Goal: Information Seeking & Learning: Learn about a topic

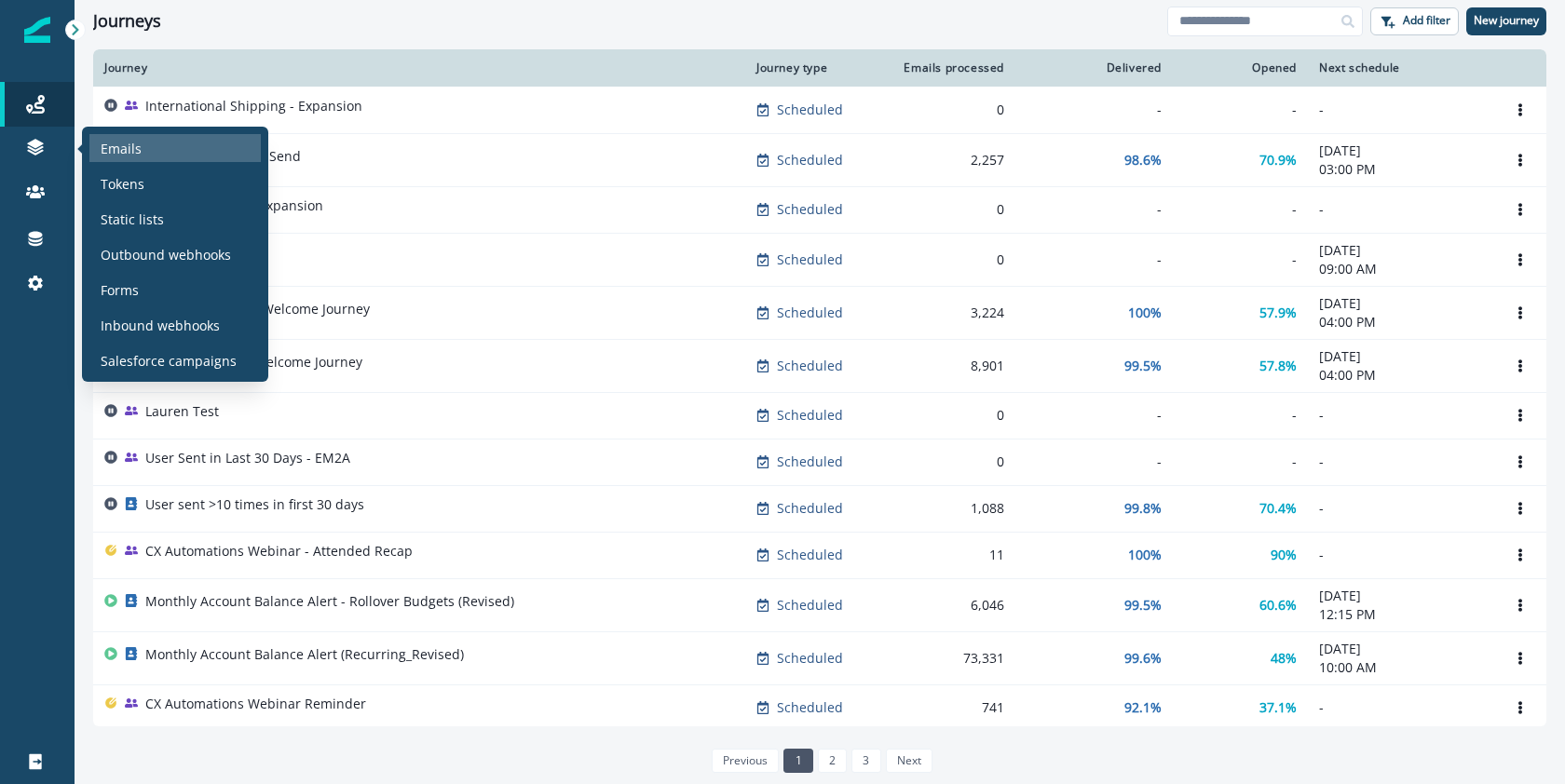
click at [148, 156] on div "Emails" at bounding box center [175, 148] width 171 height 28
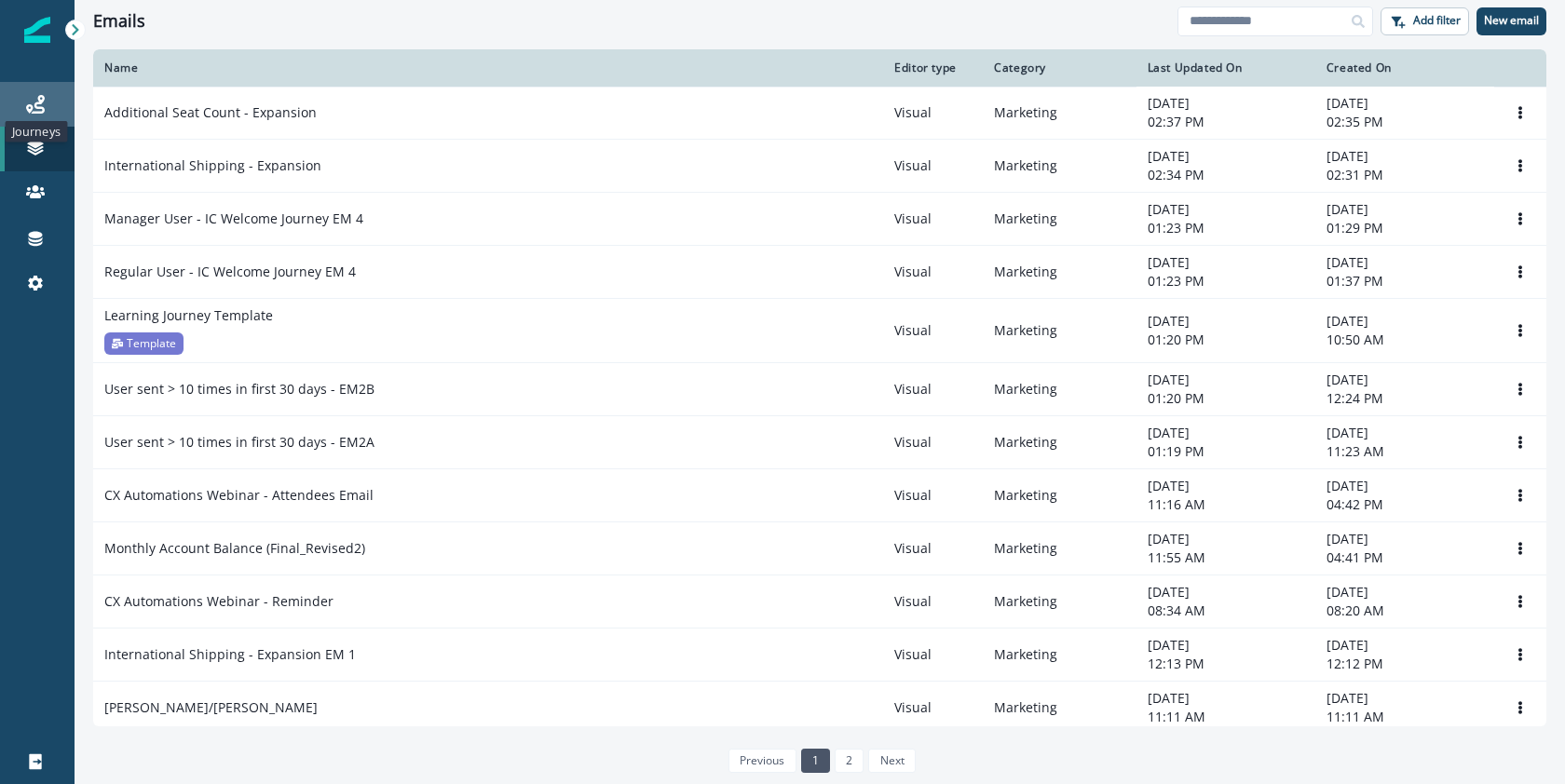
click at [41, 95] on icon at bounding box center [35, 104] width 19 height 19
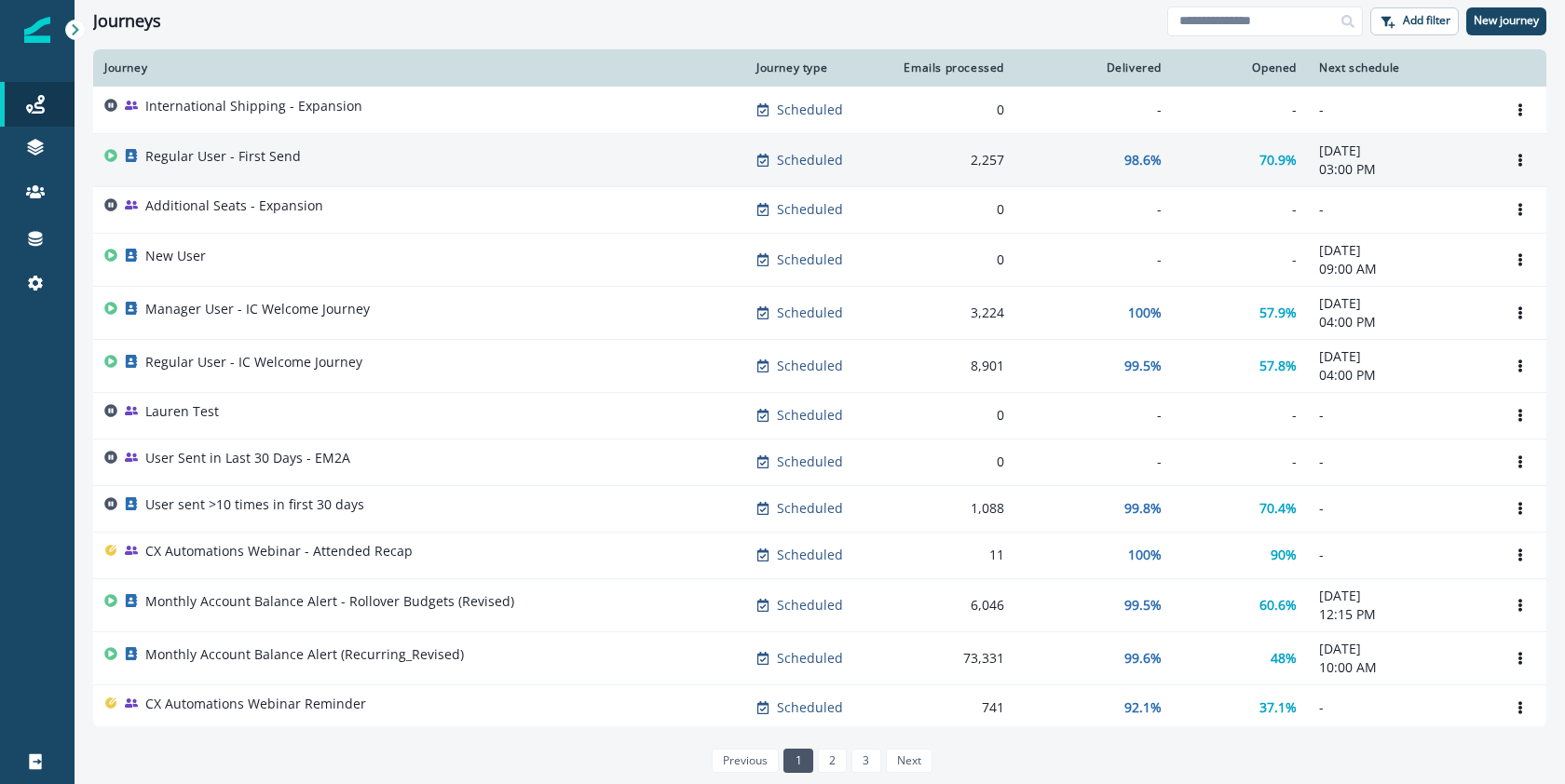
click at [257, 154] on p "Regular User - First Send" at bounding box center [223, 156] width 156 height 19
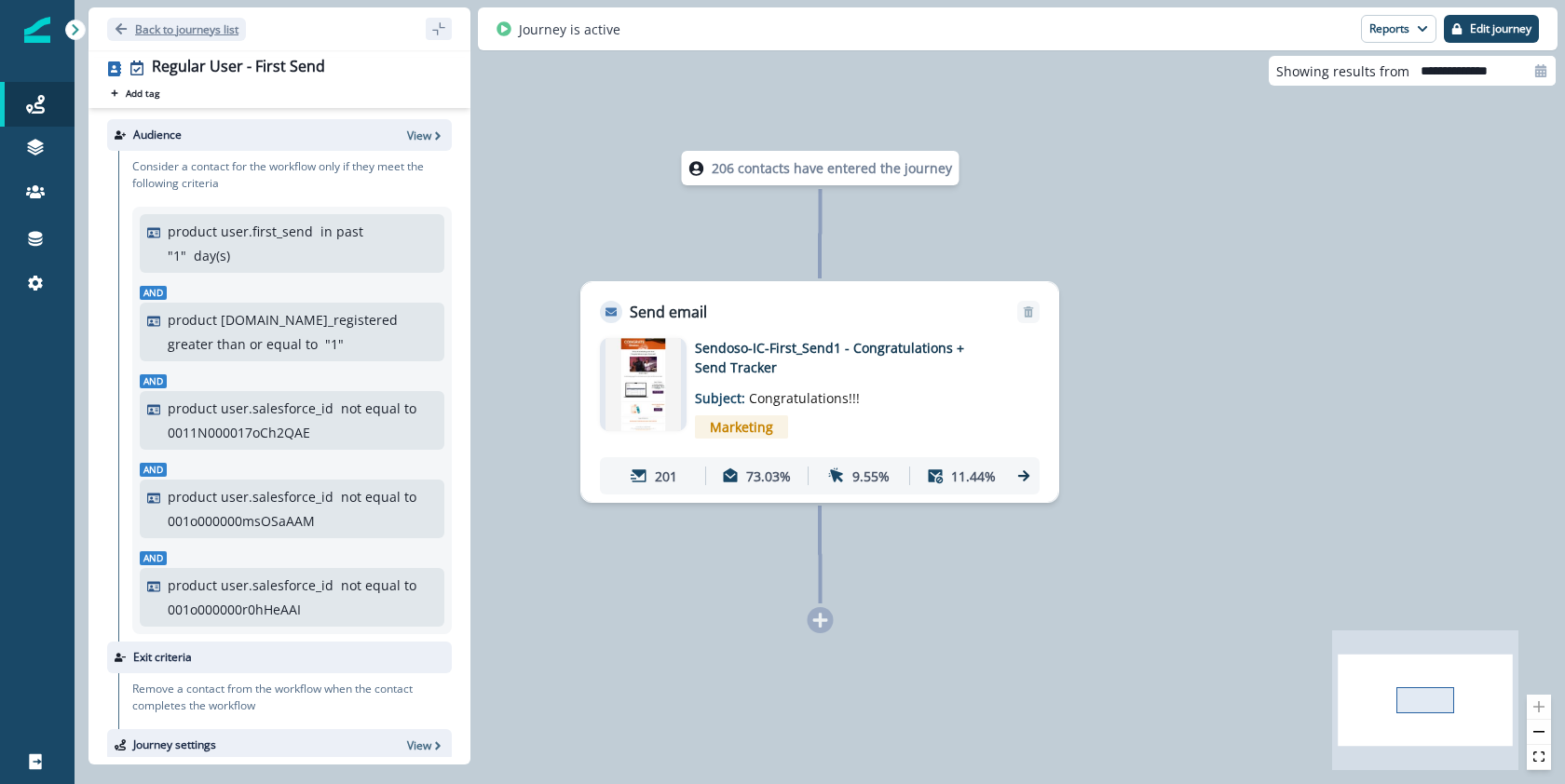
click at [162, 35] on p "Back to journeys list" at bounding box center [187, 30] width 103 height 16
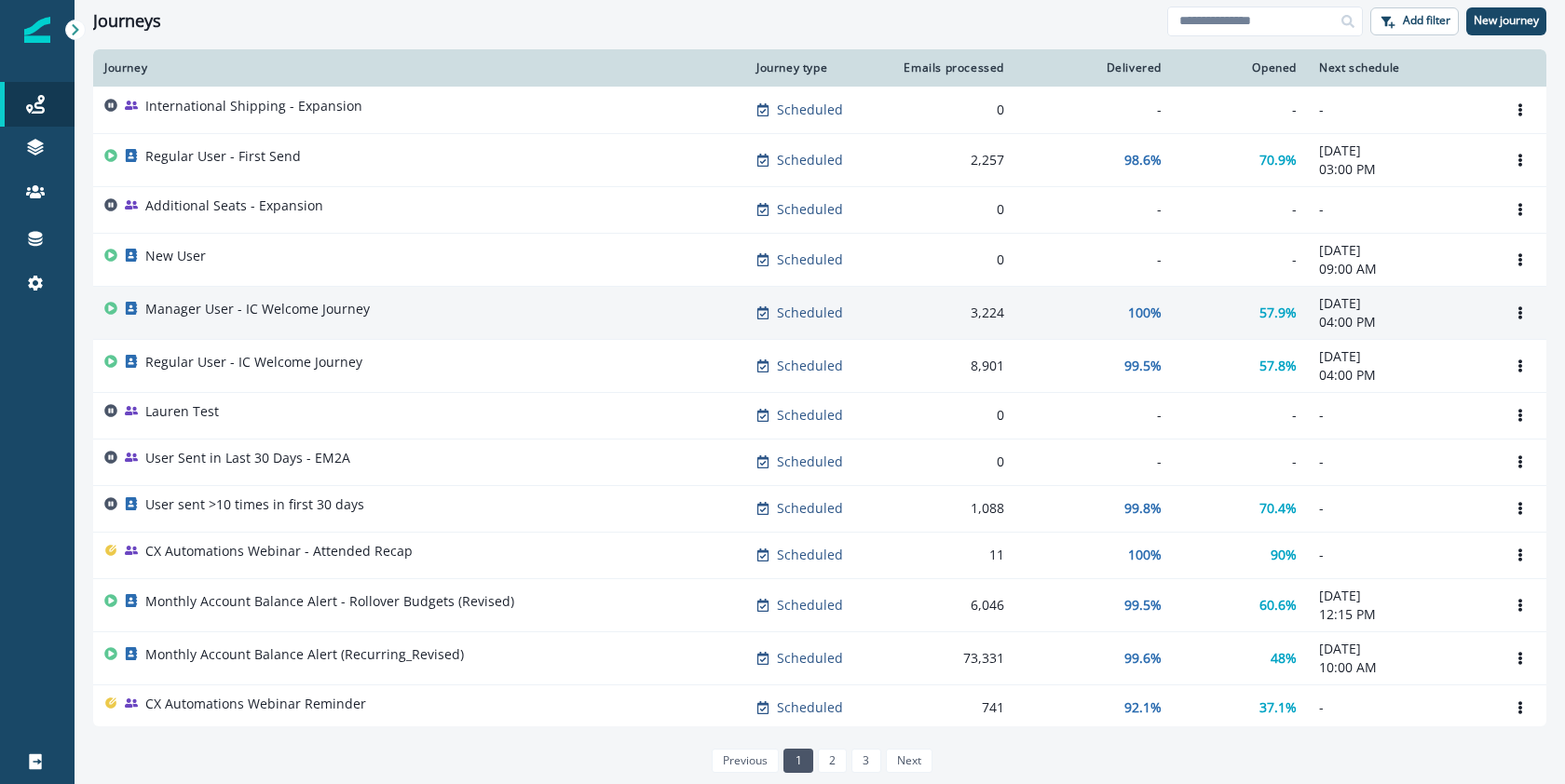
click at [220, 326] on td "Manager User - IC Welcome Journey" at bounding box center [420, 312] width 652 height 53
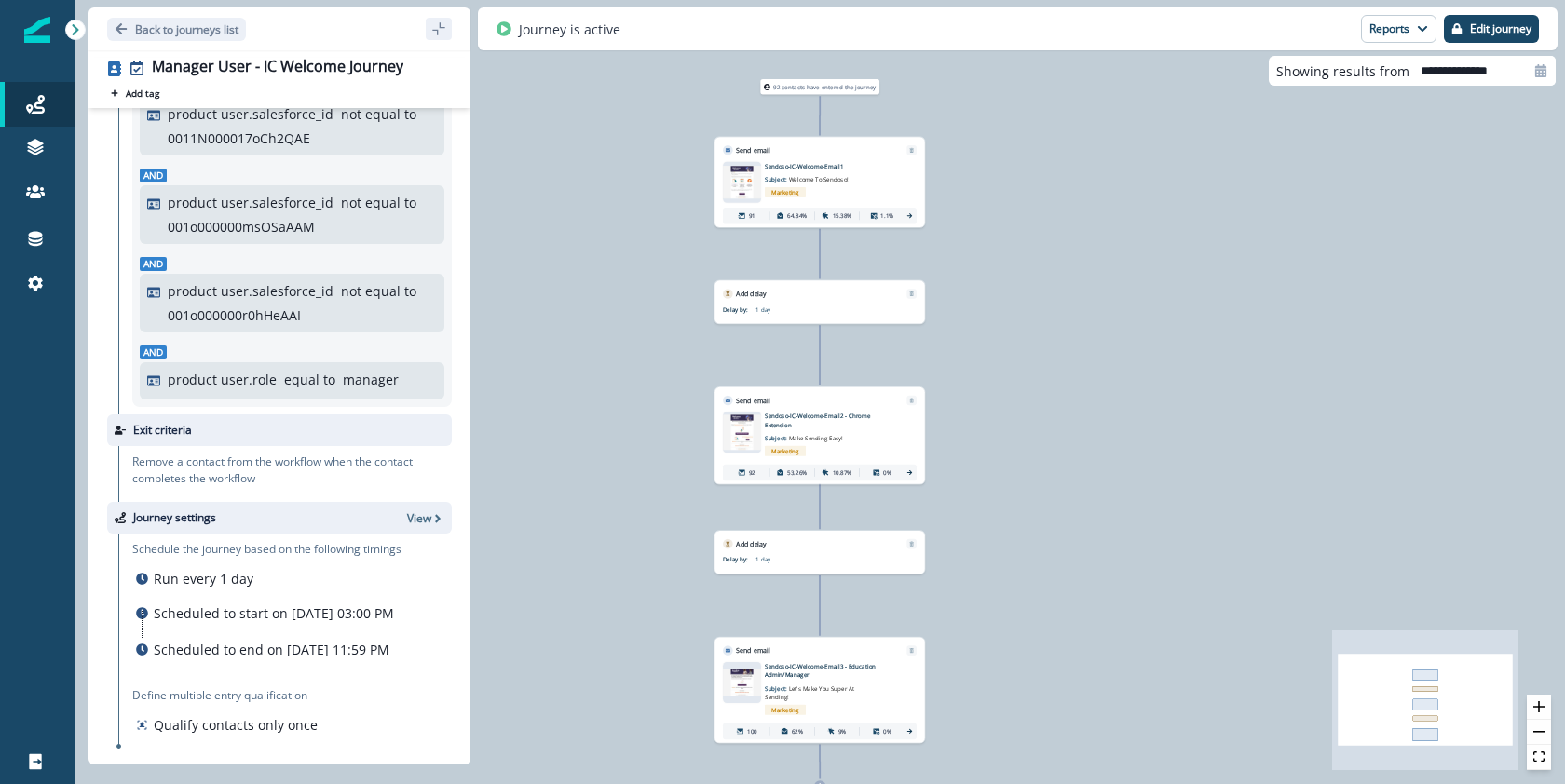
scroll to position [334, 0]
click at [838, 429] on p "Subject: Make Sending Easy!" at bounding box center [815, 436] width 102 height 14
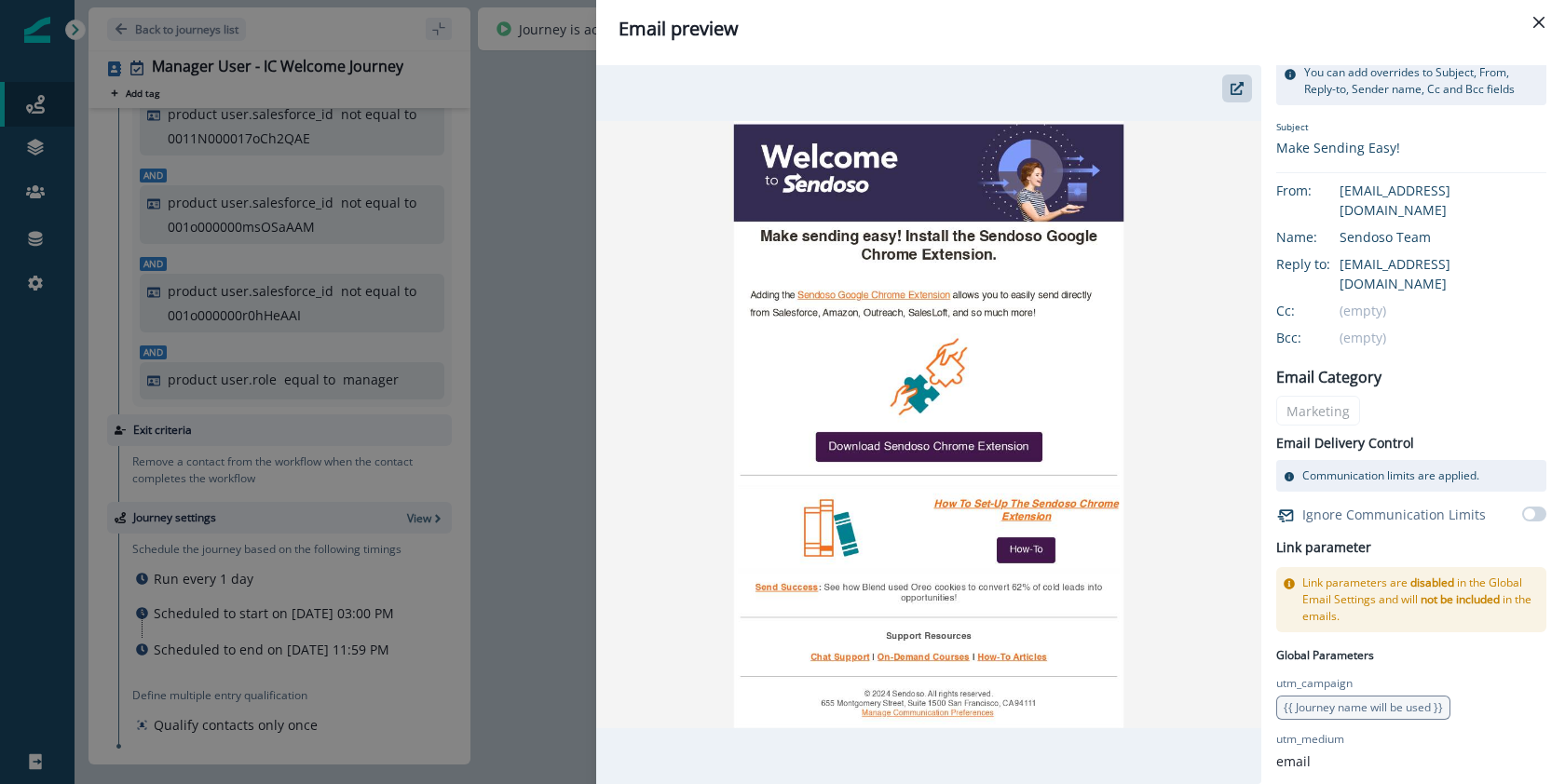
scroll to position [0, 0]
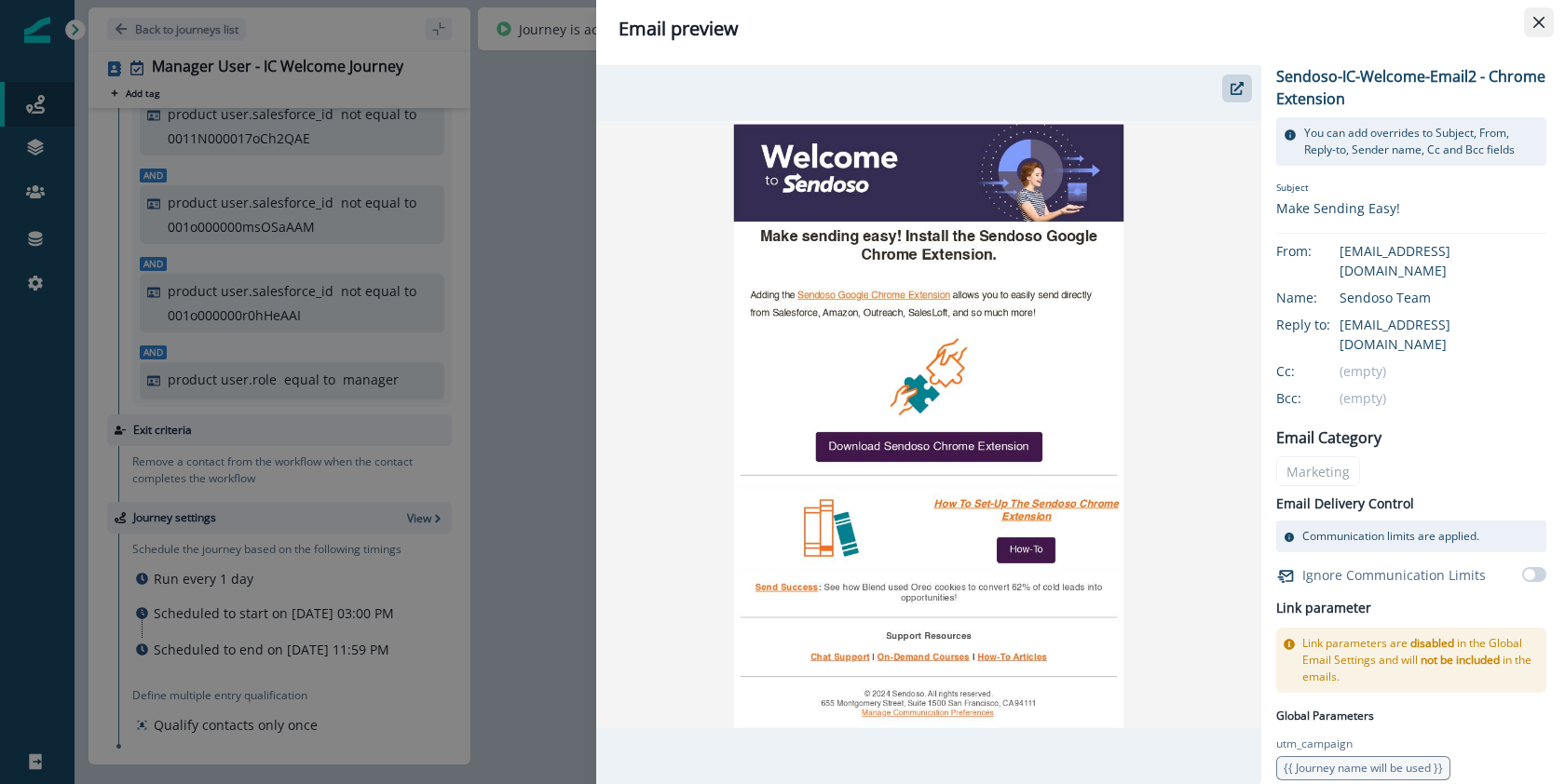
click at [1540, 22] on icon "Close" at bounding box center [1539, 22] width 11 height 11
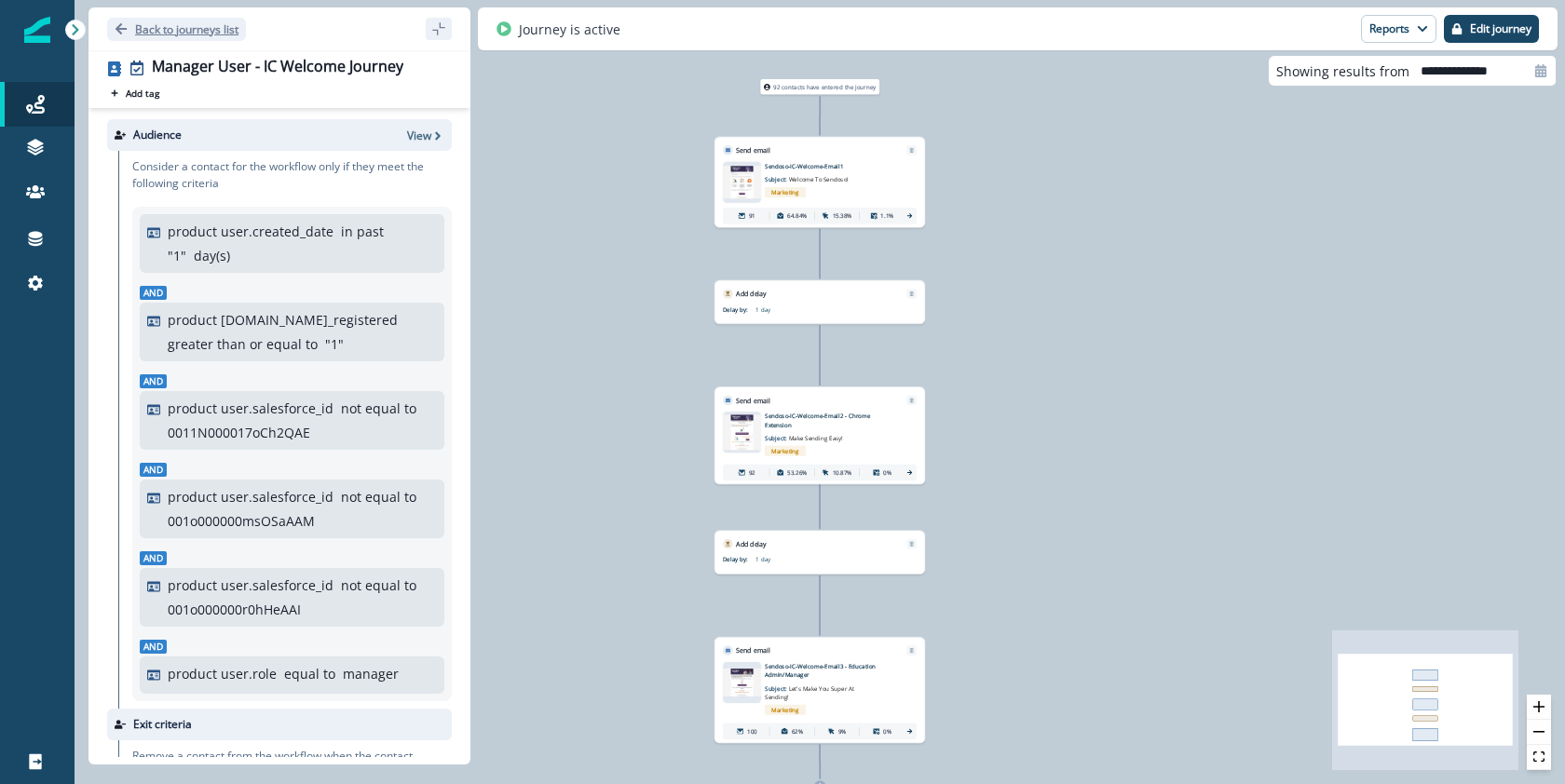
click at [200, 27] on p "Back to journeys list" at bounding box center [187, 30] width 103 height 16
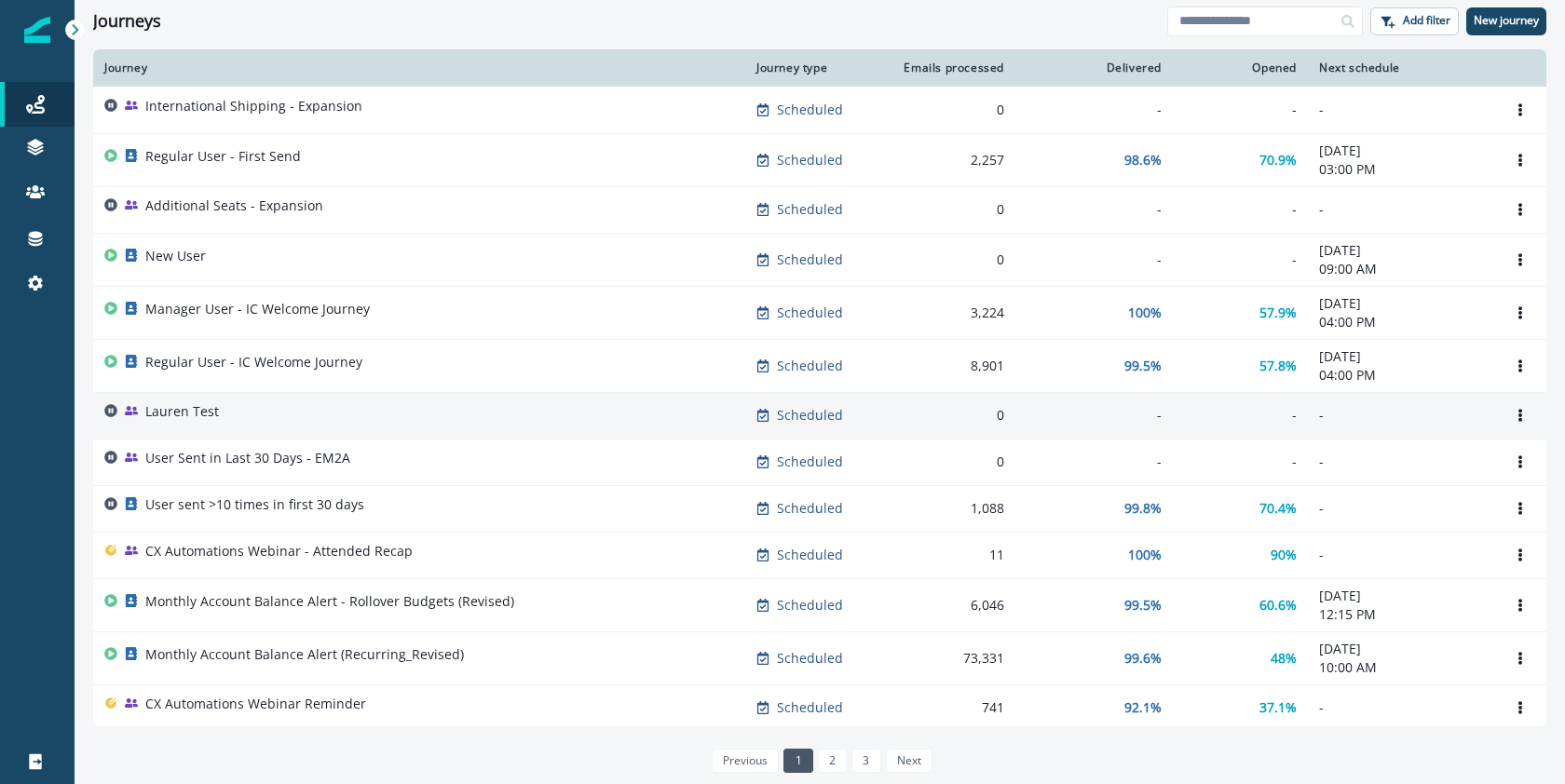
click at [179, 415] on p "Lauren Test" at bounding box center [182, 411] width 74 height 19
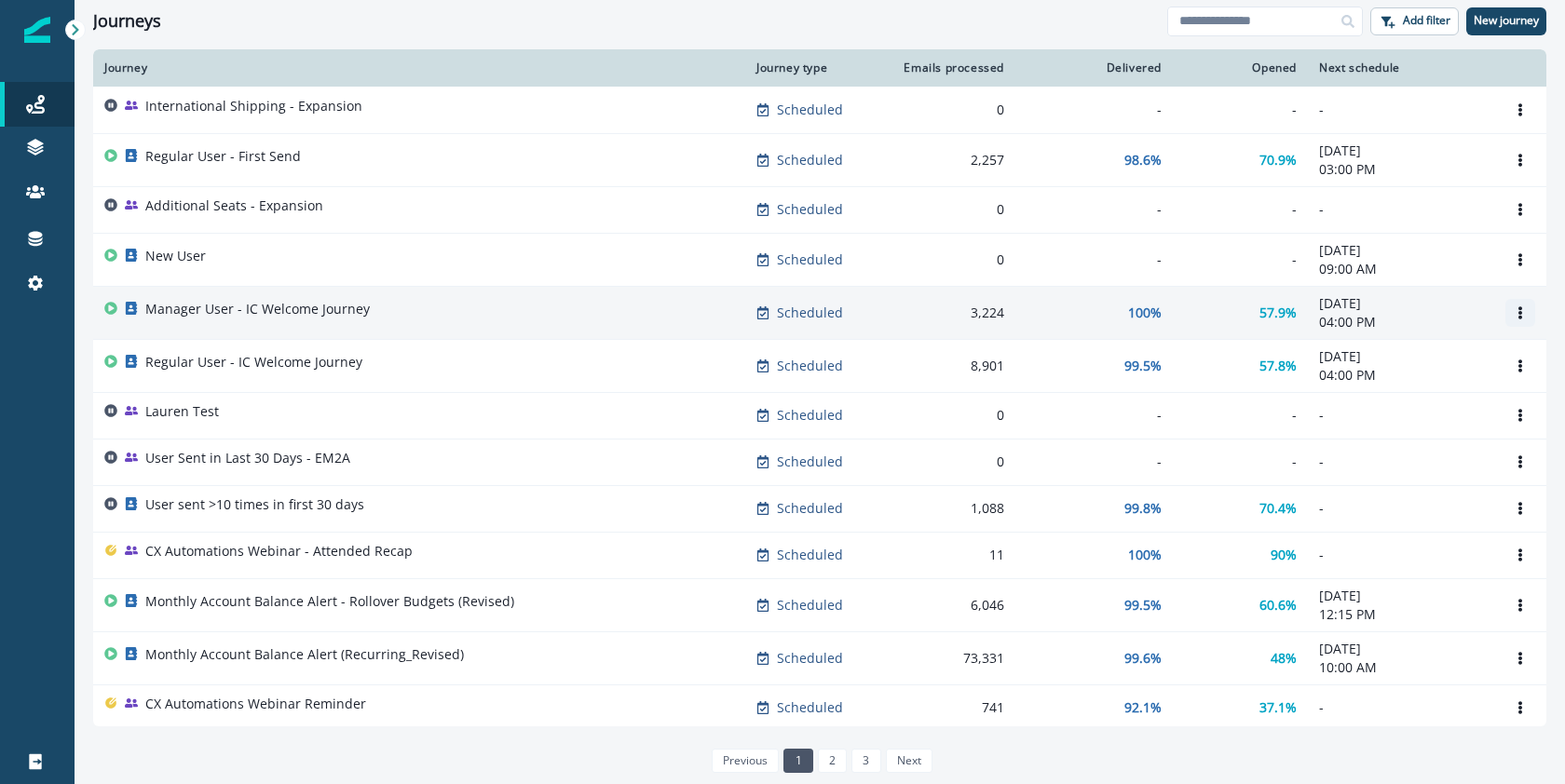
click at [1514, 312] on icon "Options" at bounding box center [1520, 312] width 13 height 13
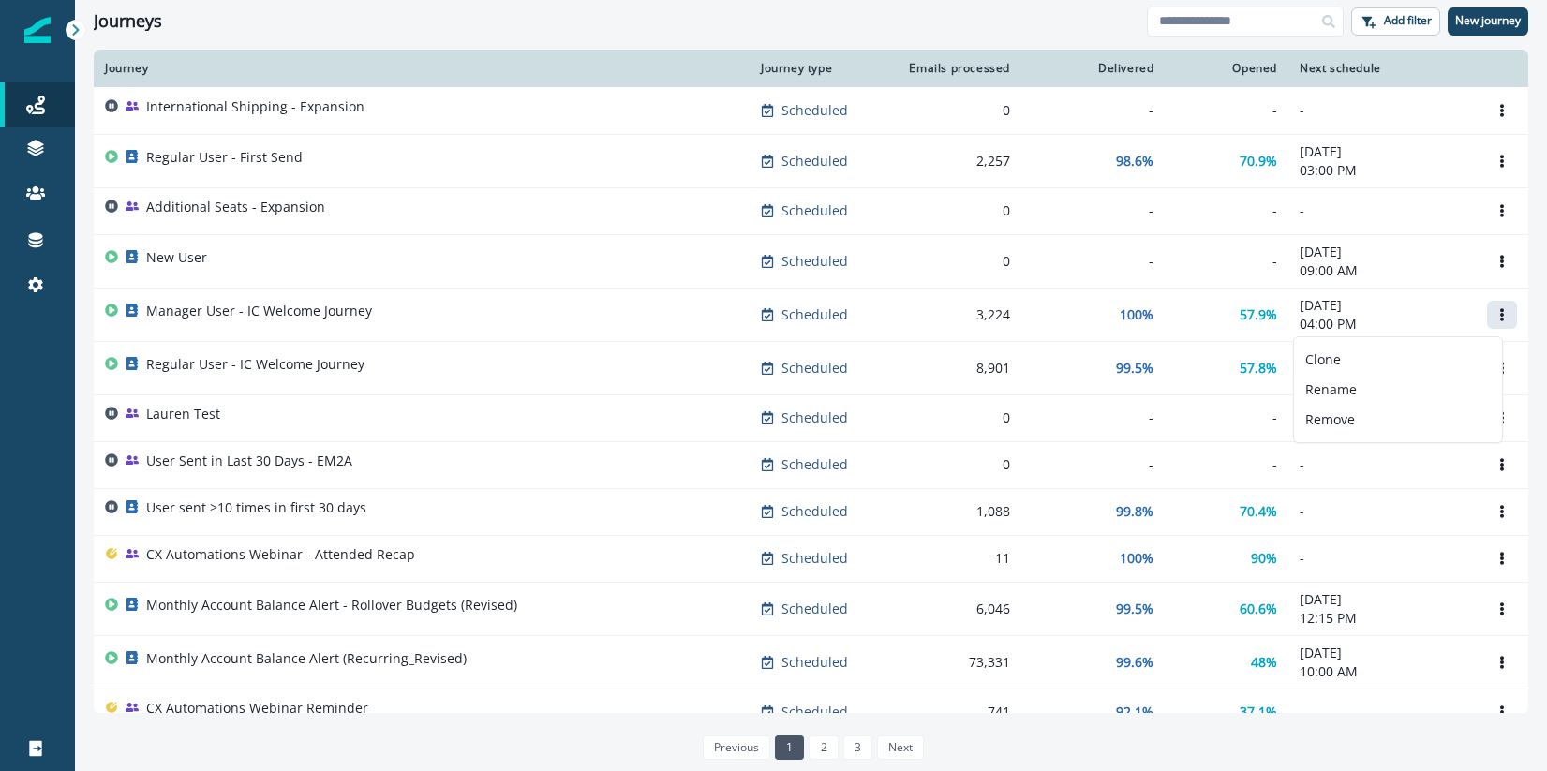
click at [1081, 24] on div "Journeys" at bounding box center [620, 21] width 1053 height 21
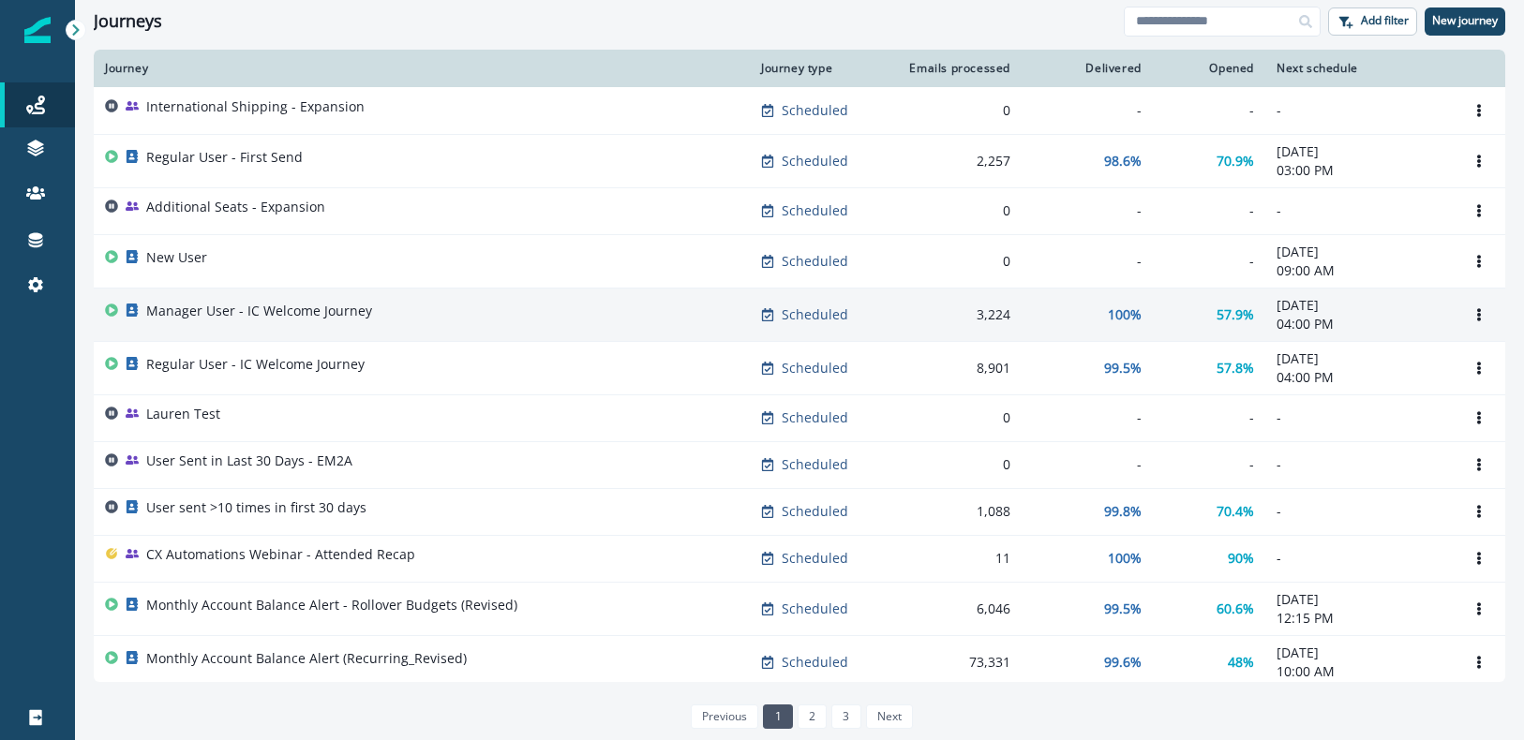
click at [279, 310] on p "Manager User - IC Welcome Journey" at bounding box center [259, 311] width 226 height 19
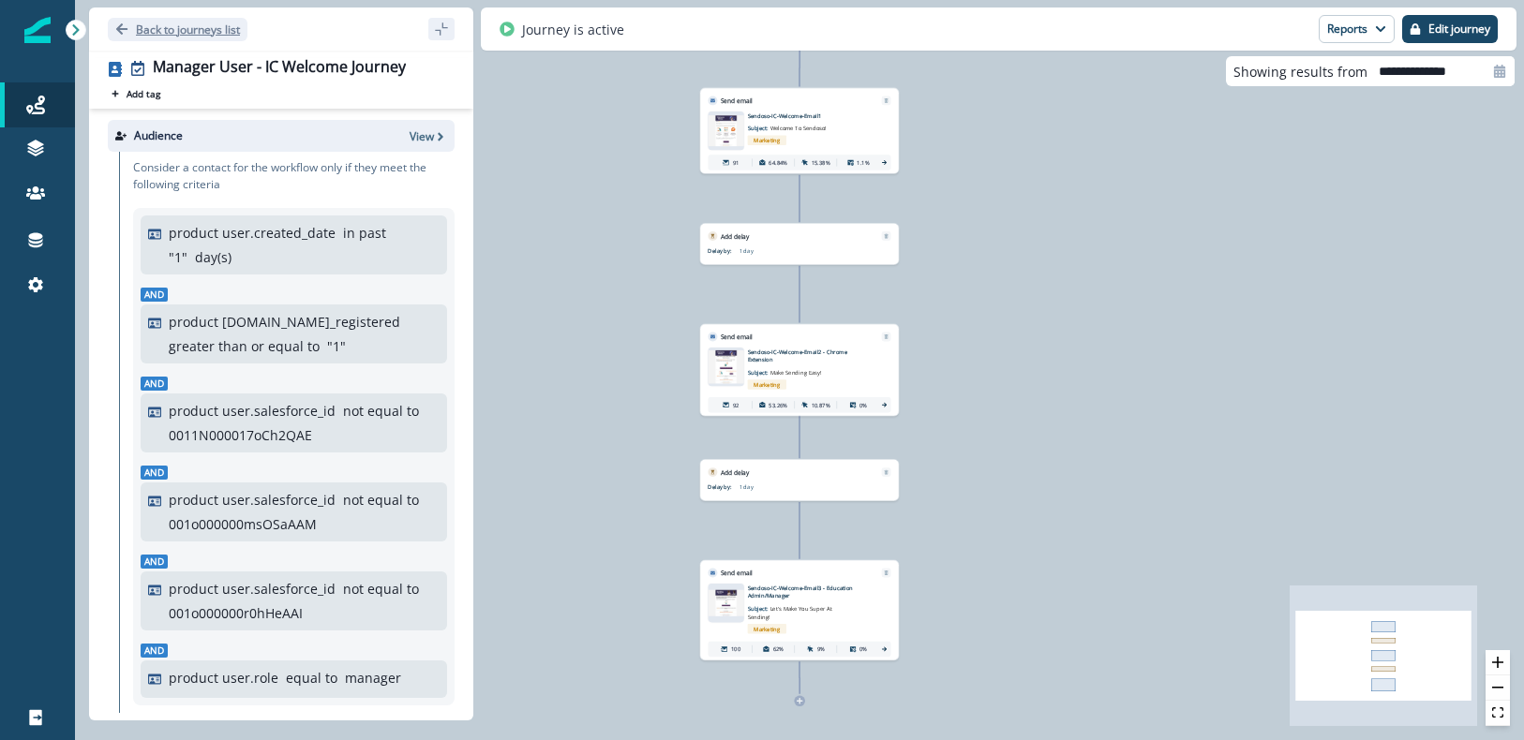
click at [187, 26] on p "Back to journeys list" at bounding box center [188, 30] width 104 height 16
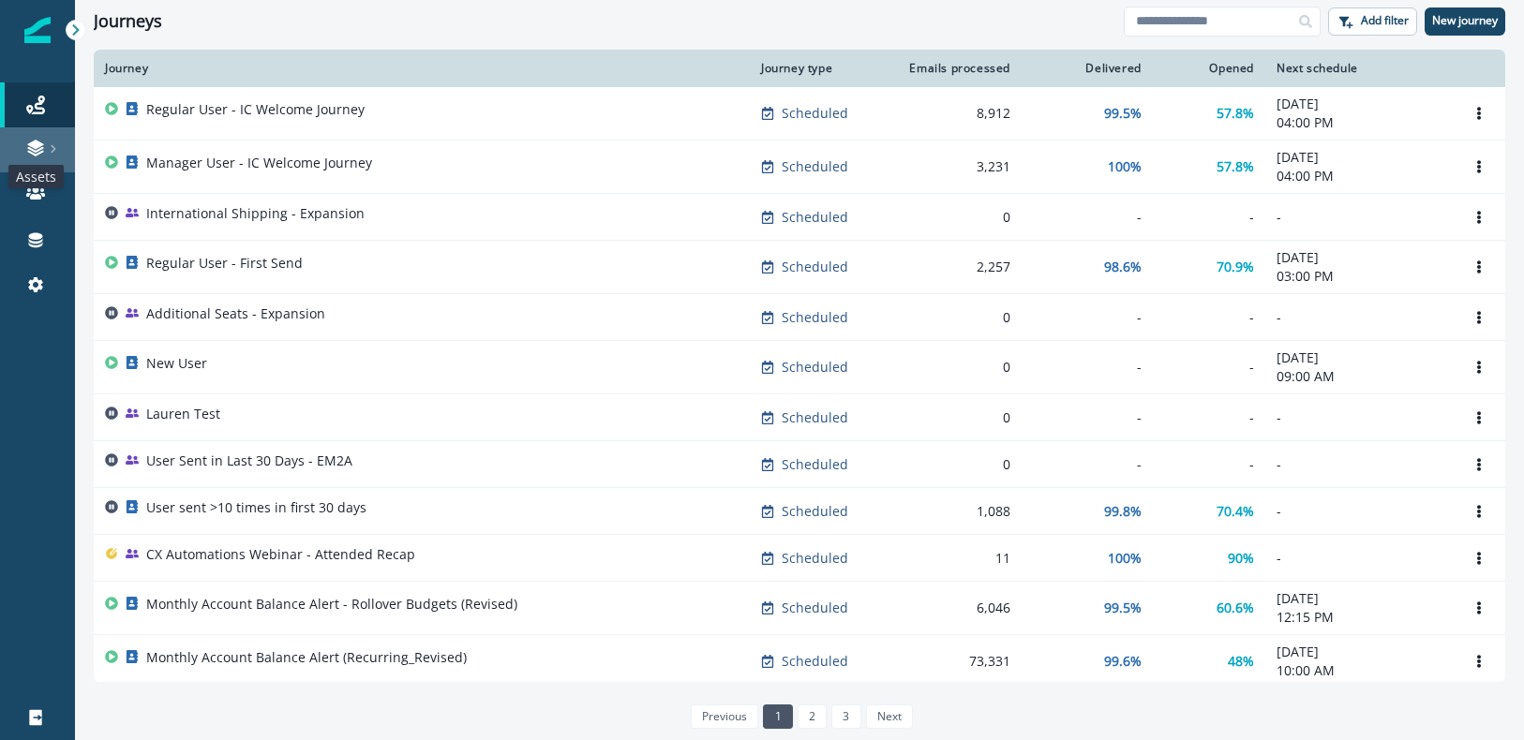
click at [30, 153] on icon at bounding box center [35, 154] width 16 height 6
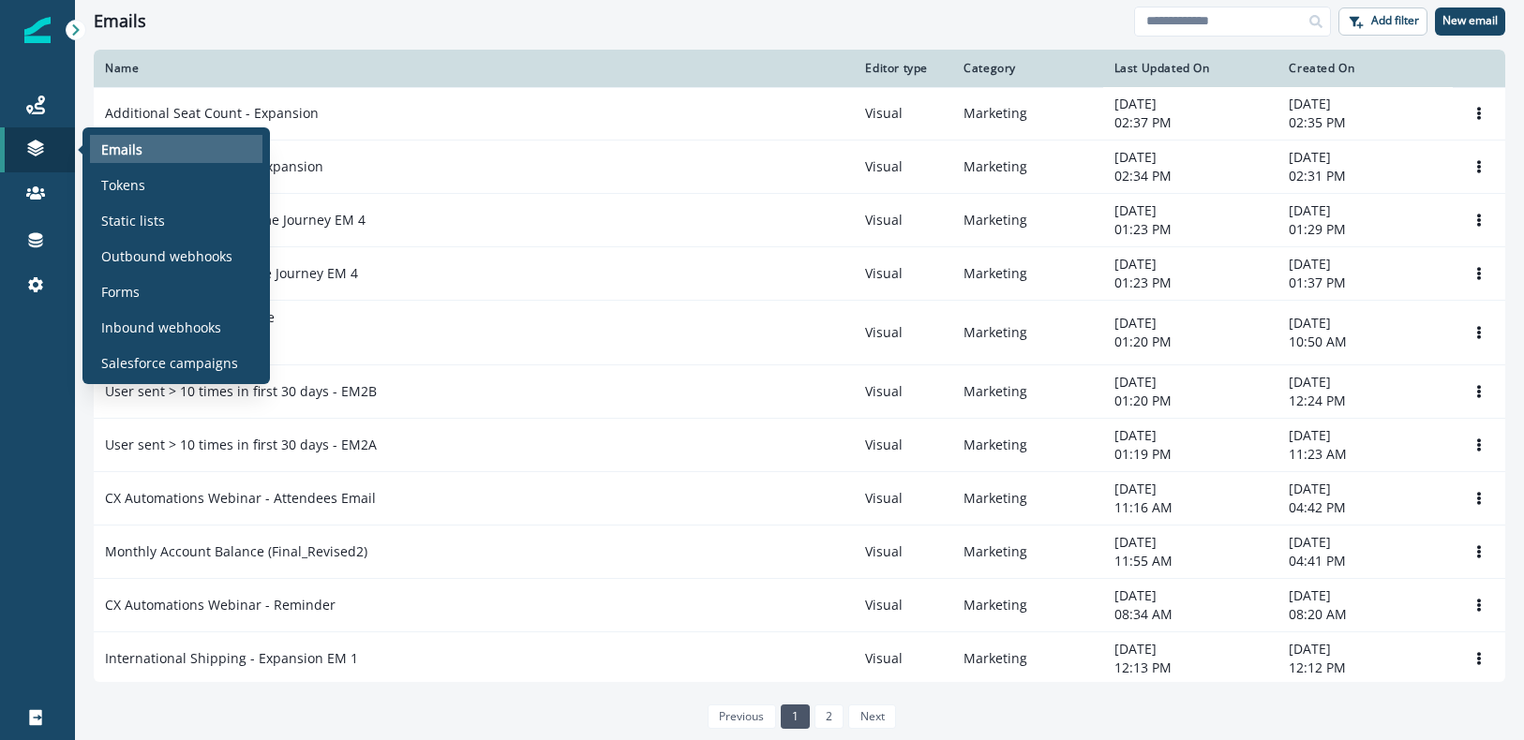
click at [113, 154] on p "Emails" at bounding box center [121, 150] width 41 height 20
click at [147, 142] on div "Emails" at bounding box center [176, 149] width 172 height 28
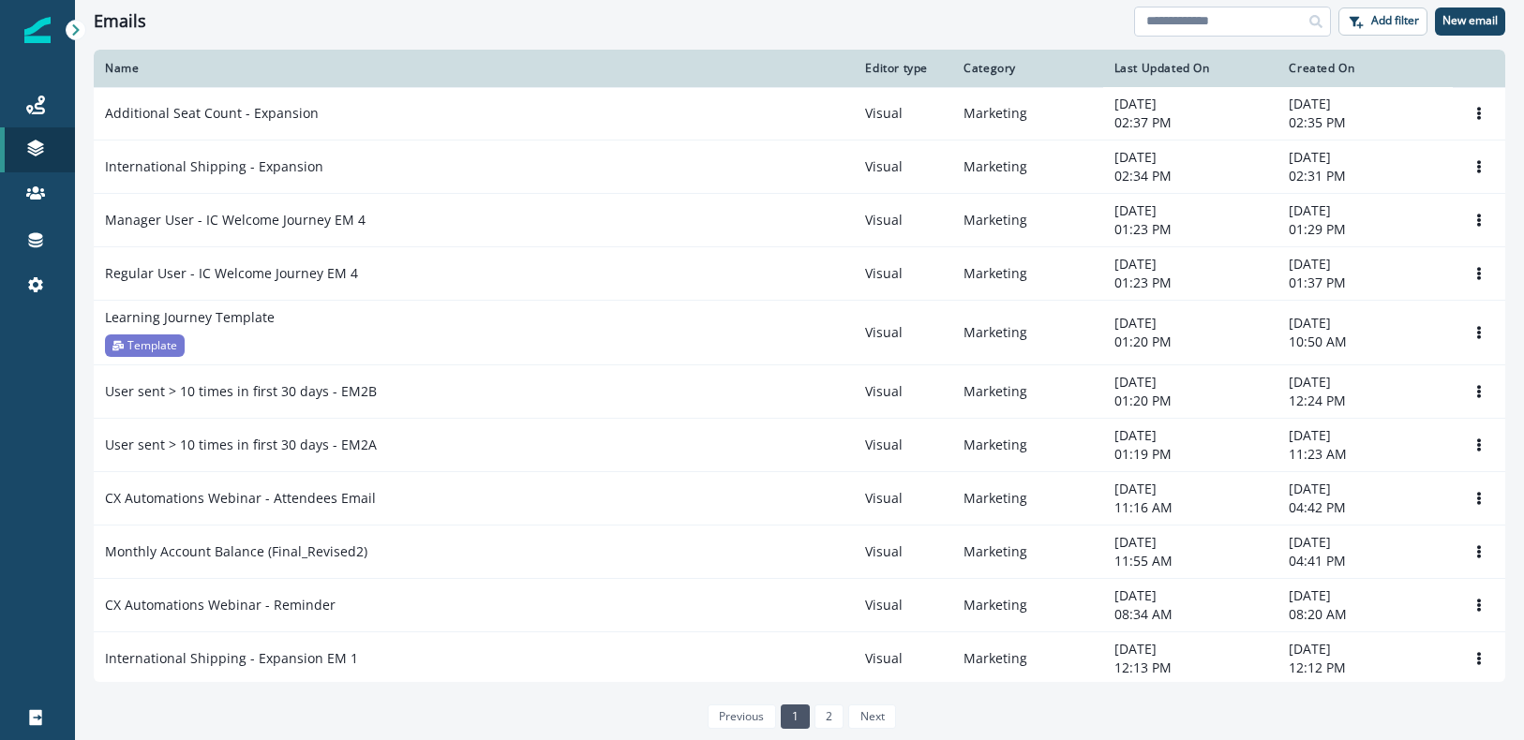
click at [1204, 24] on input at bounding box center [1232, 22] width 197 height 30
click at [1177, 19] on input at bounding box center [1232, 22] width 197 height 30
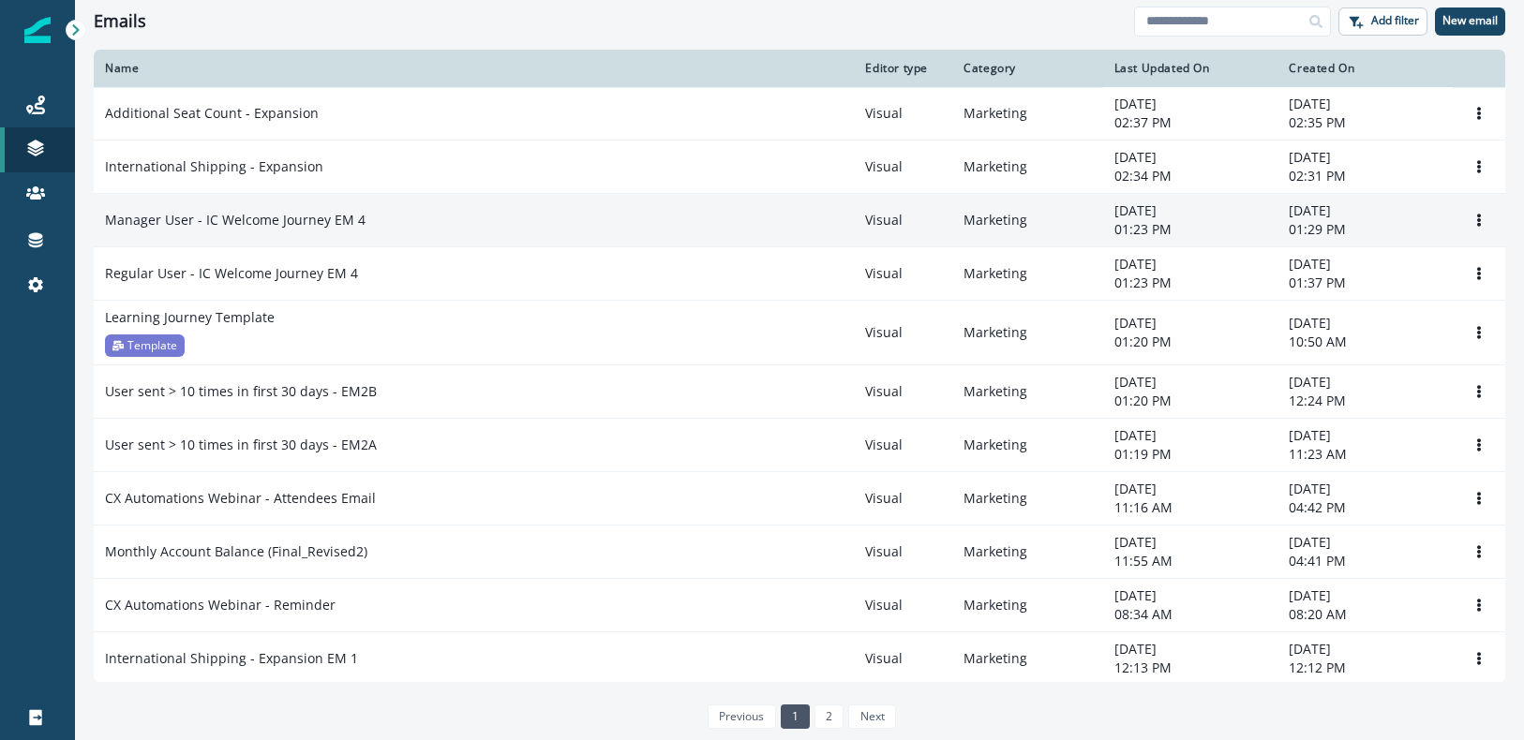
click at [312, 227] on p "Manager User - IC Welcome Journey EM 4" at bounding box center [235, 220] width 261 height 19
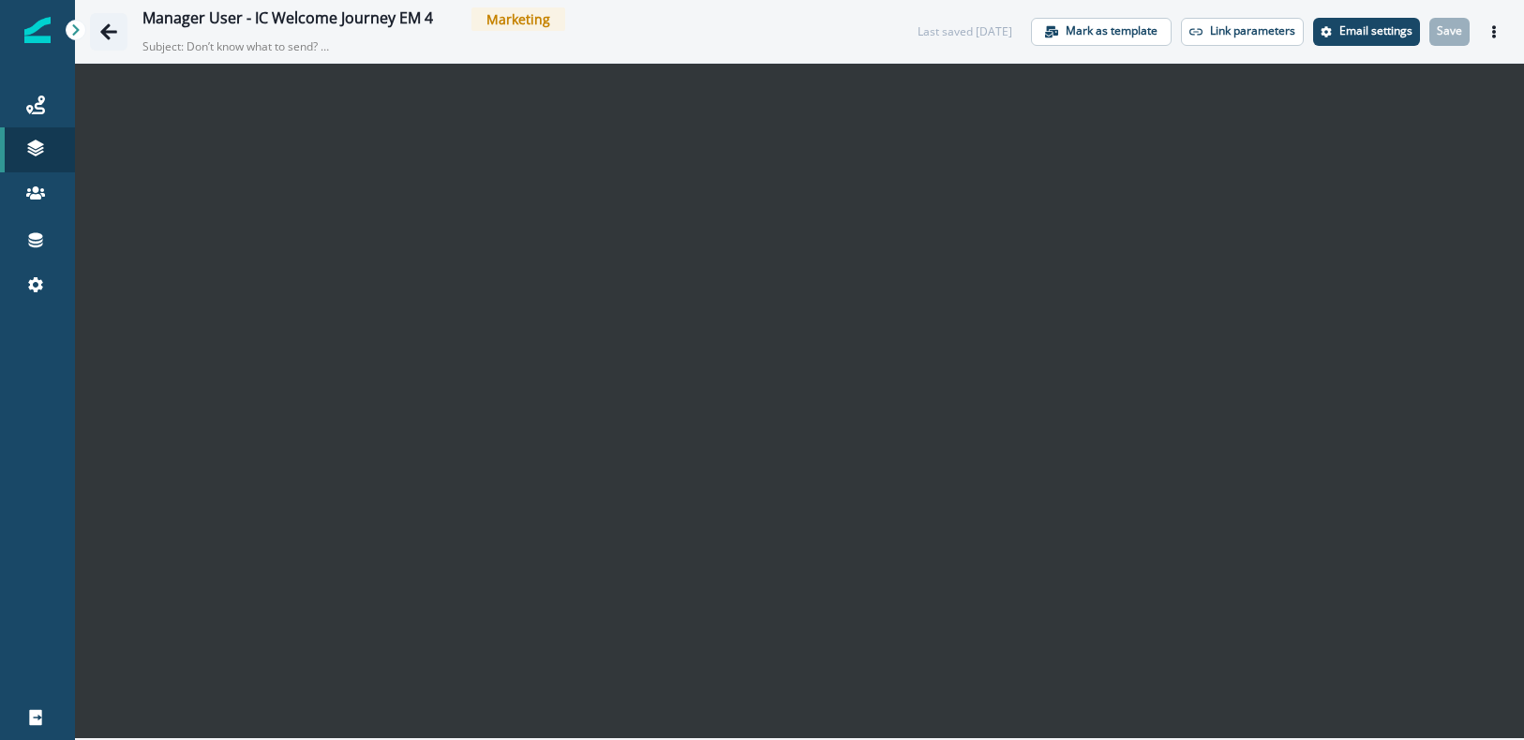
click at [118, 35] on button "Go back" at bounding box center [108, 31] width 37 height 37
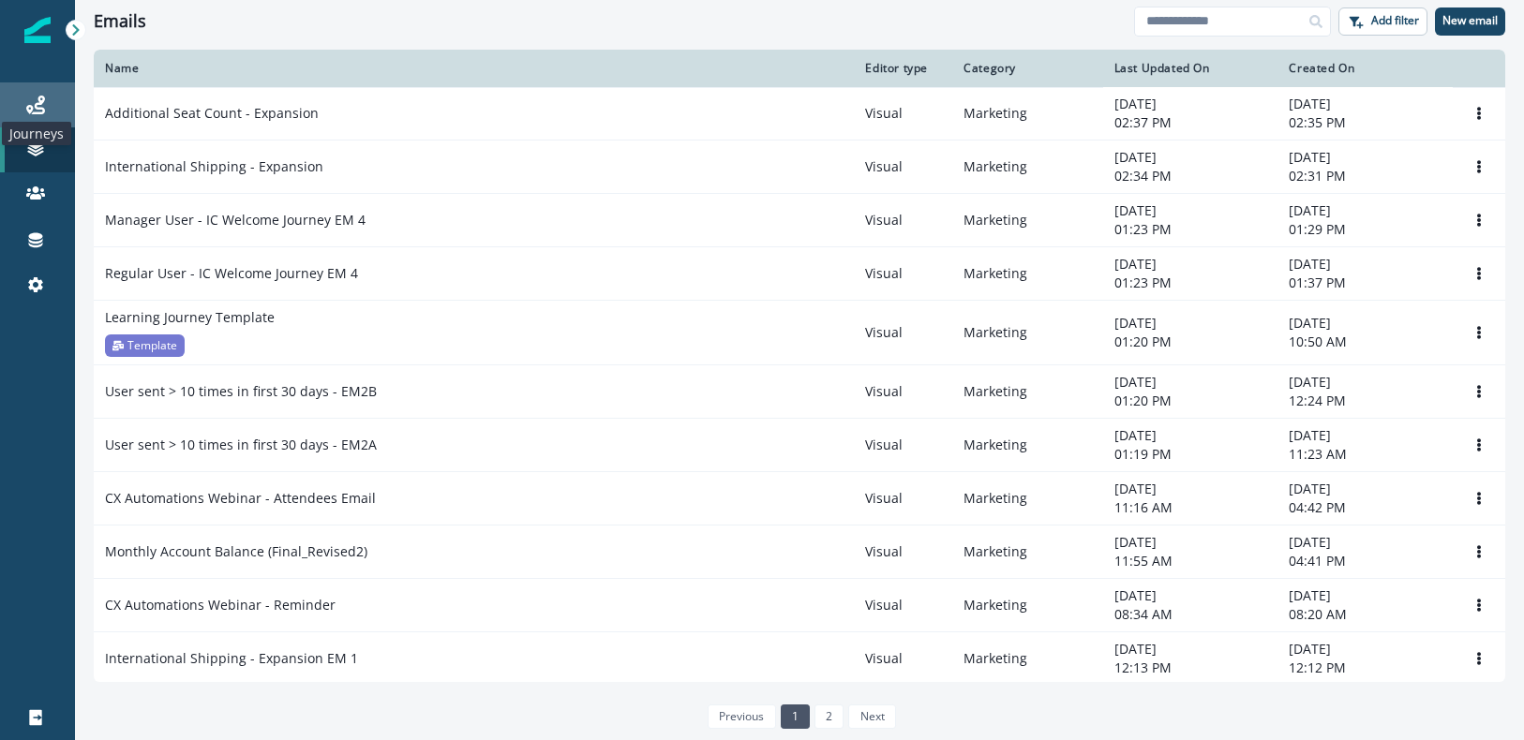
click at [35, 105] on icon at bounding box center [35, 105] width 19 height 19
